Goal: Find specific page/section: Find specific page/section

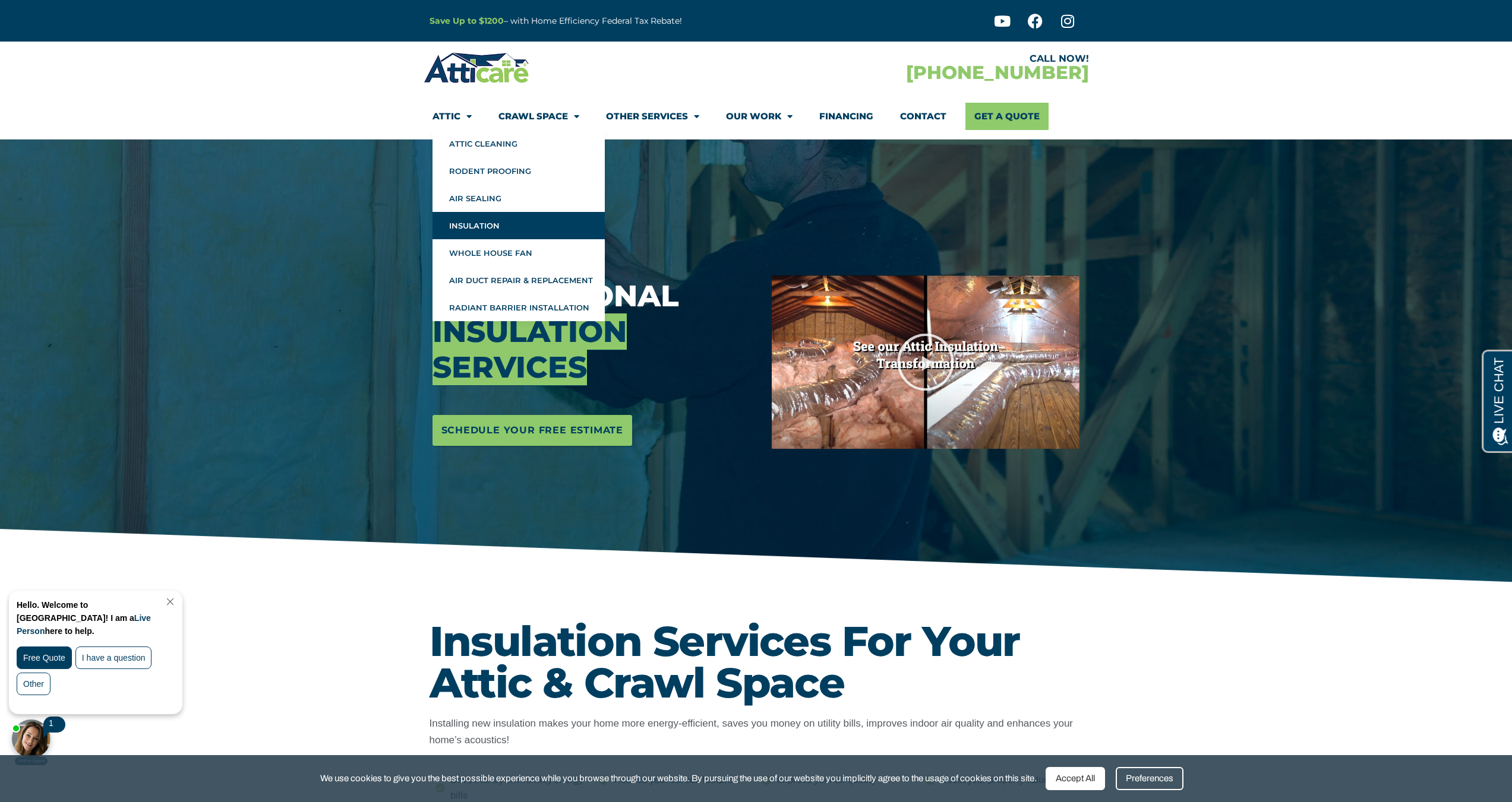
click at [449, 113] on link "Attic" at bounding box center [452, 116] width 39 height 27
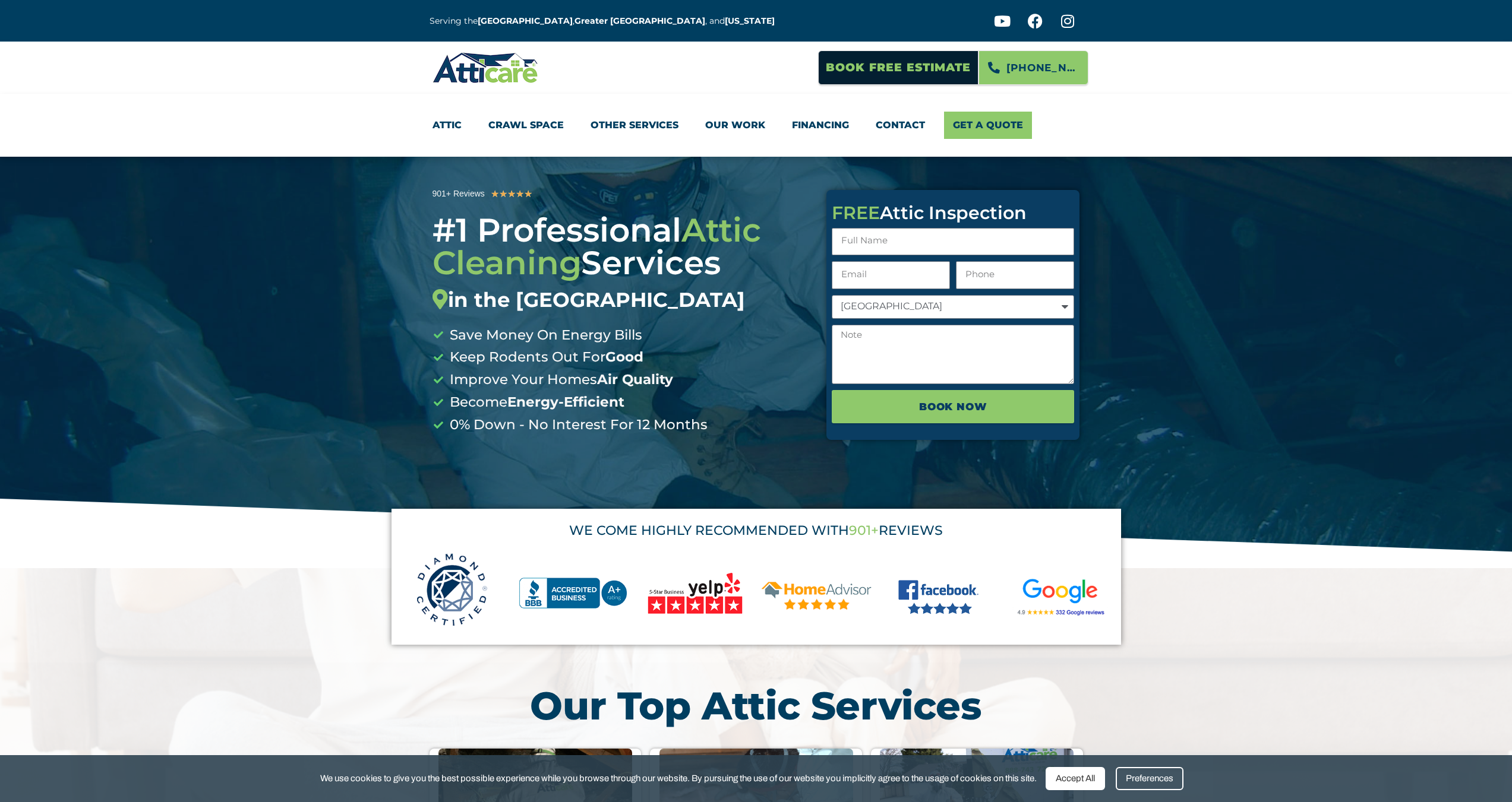
click at [517, 127] on link "Crawl Space" at bounding box center [526, 125] width 75 height 27
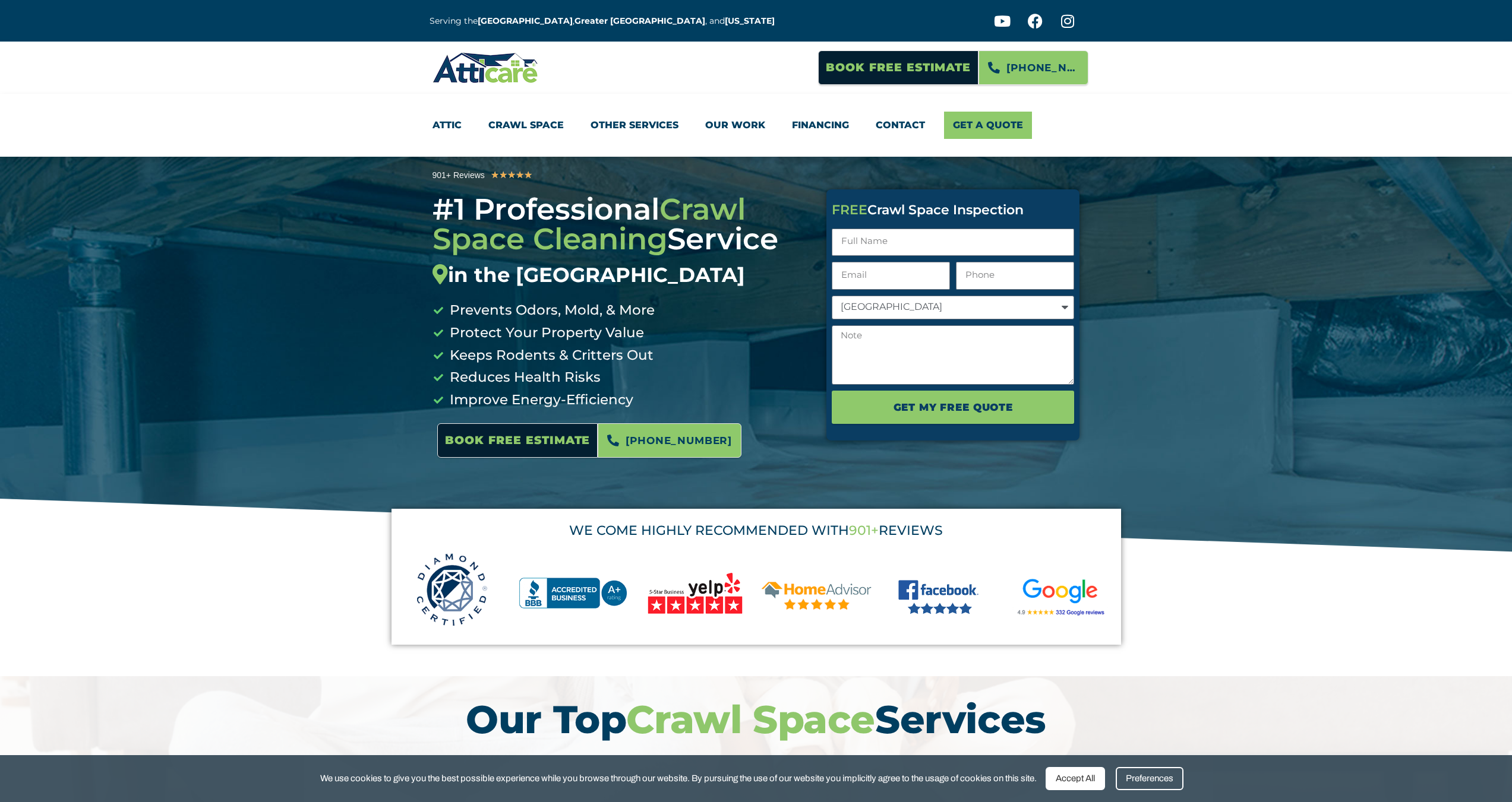
click at [449, 127] on link "Attic" at bounding box center [447, 125] width 29 height 27
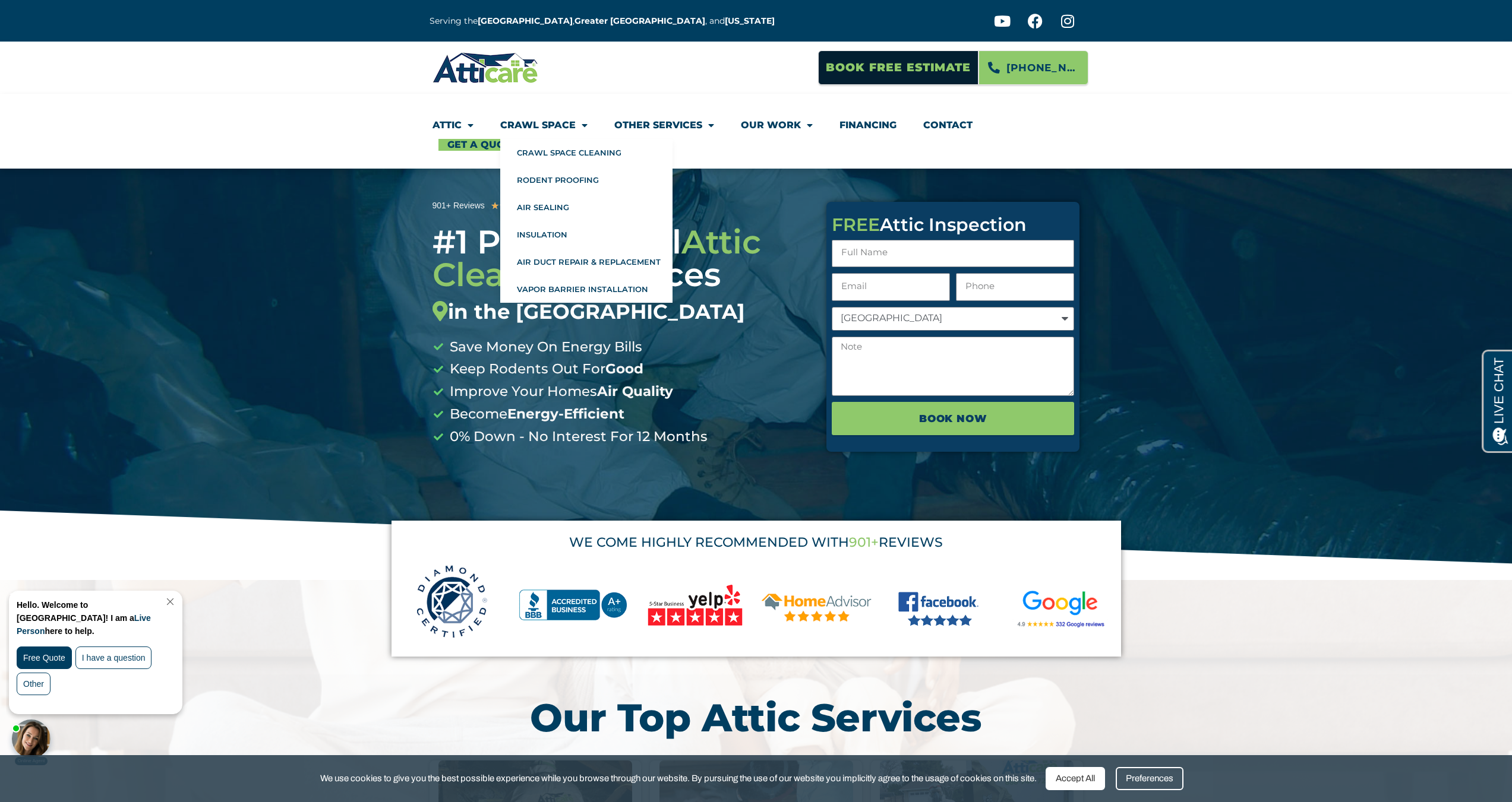
click at [526, 121] on link "Crawl Space" at bounding box center [544, 125] width 87 height 27
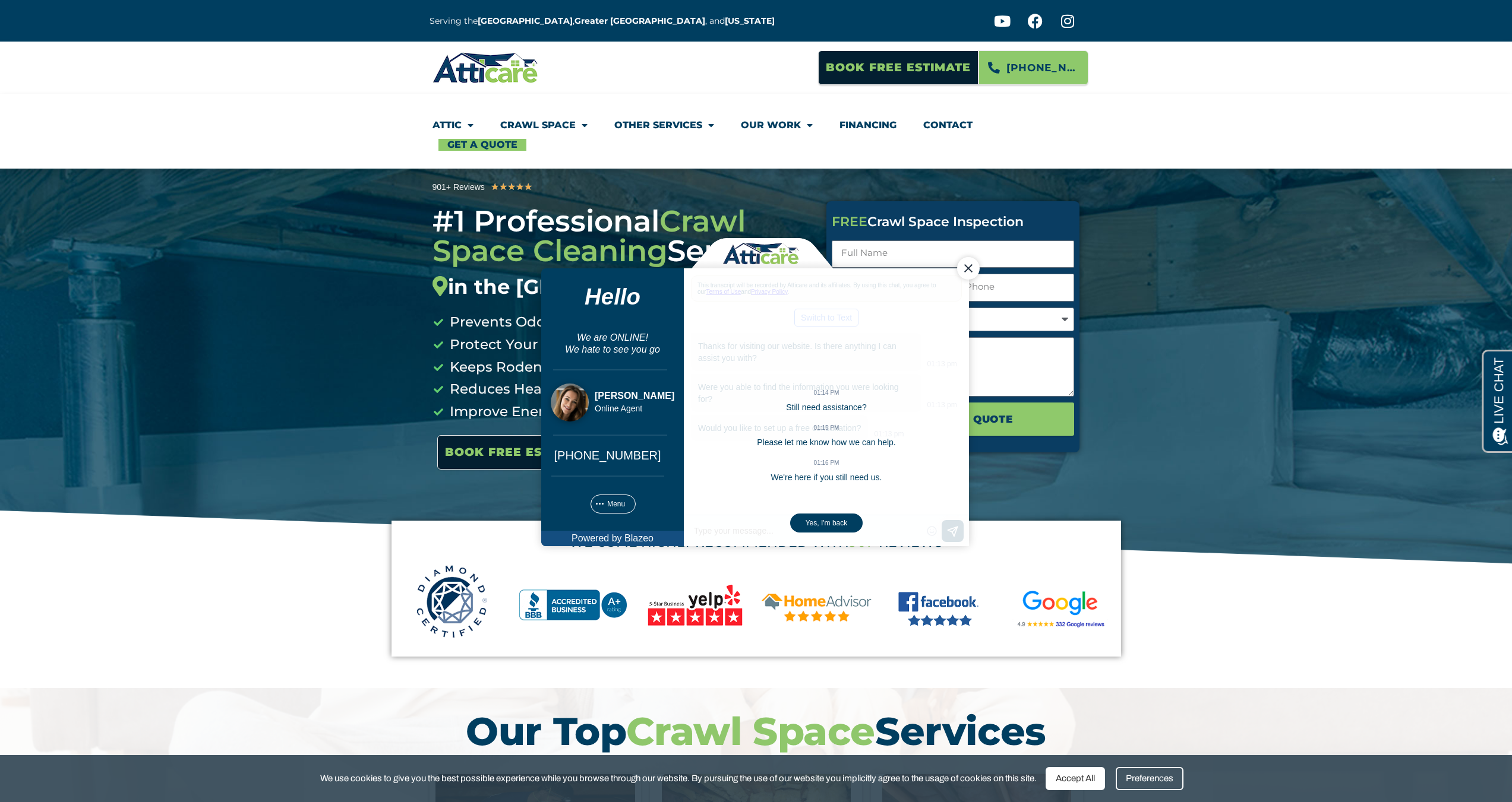
click at [962, 269] on div "Close Chat" at bounding box center [968, 268] width 22 height 22
